Goal: Information Seeking & Learning: Learn about a topic

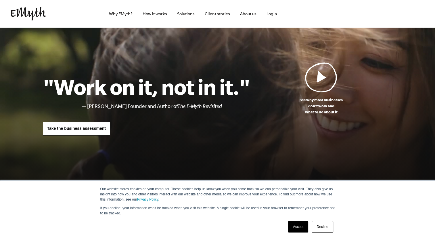
click at [295, 226] on link "Accept" at bounding box center [298, 226] width 20 height 11
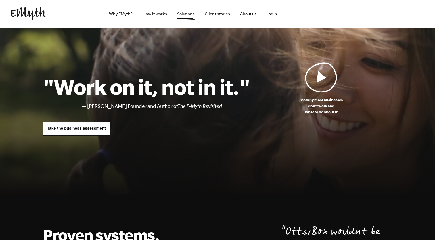
click at [191, 14] on link "Solutions" at bounding box center [185, 14] width 27 height 28
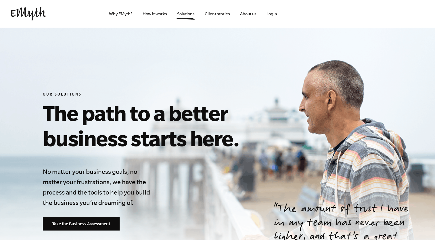
click at [155, 14] on link "How it works" at bounding box center [155, 14] width 34 height 28
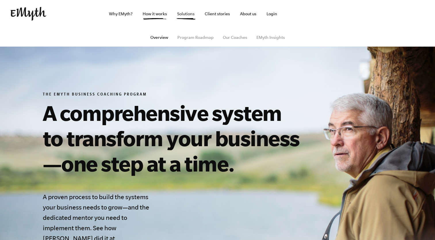
click at [185, 16] on link "Solutions" at bounding box center [185, 14] width 27 height 28
click at [194, 37] on link "Program Roadmap" at bounding box center [195, 37] width 36 height 5
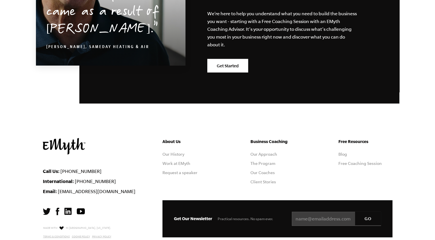
scroll to position [1609, 0]
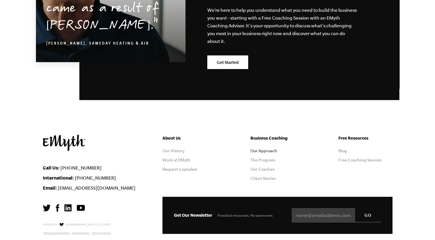
click at [260, 150] on link "Our Approach" at bounding box center [263, 150] width 27 height 5
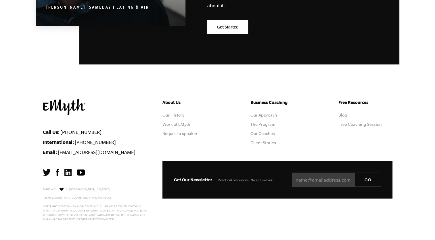
scroll to position [1830, 0]
